Goal: Information Seeking & Learning: Understand process/instructions

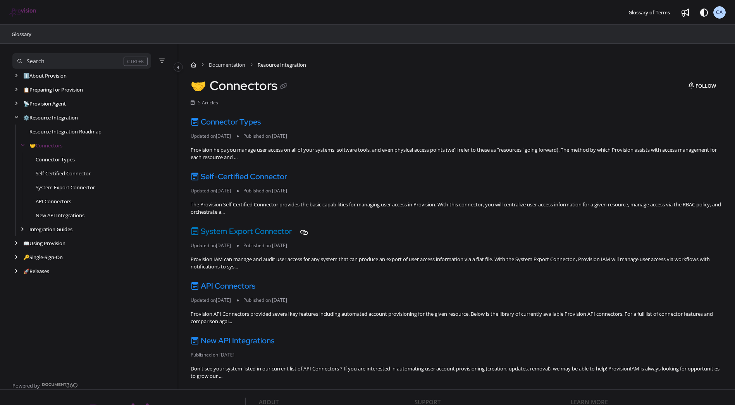
click at [227, 232] on link "System Export Connector" at bounding box center [241, 231] width 101 height 10
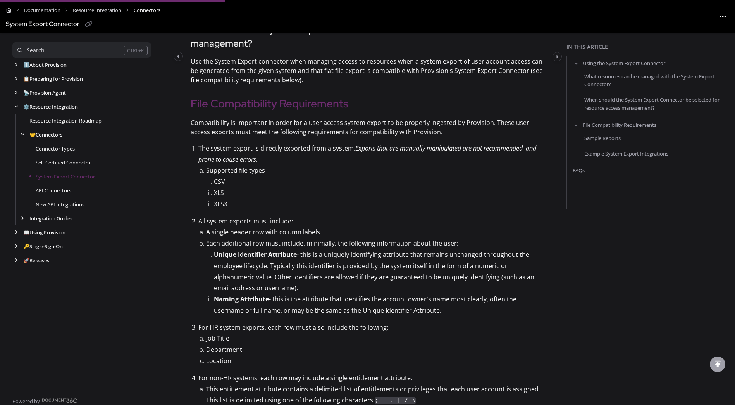
scroll to position [271, 0]
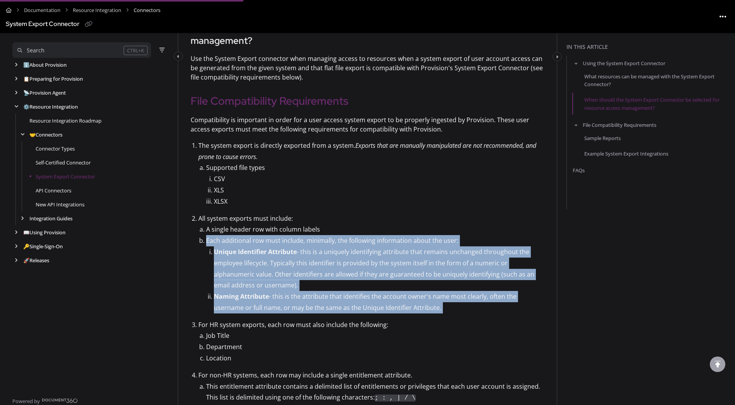
drag, startPoint x: 205, startPoint y: 240, endPoint x: 433, endPoint y: 316, distance: 240.1
click at [433, 316] on ol "The system export is directly exported from a system. Exports that are manually…" at bounding box center [371, 294] width 346 height 309
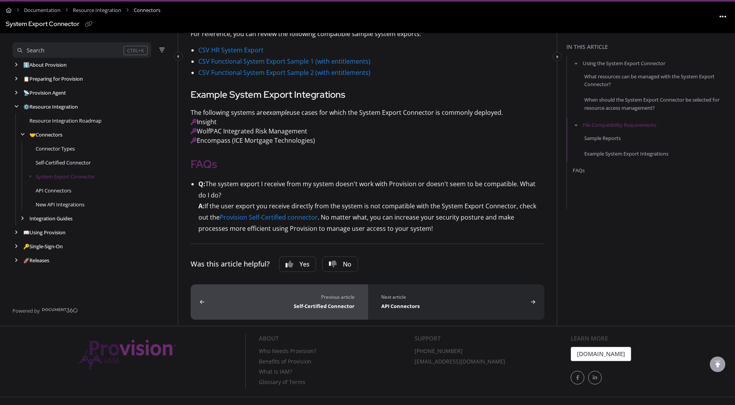
scroll to position [819, 0]
